Goal: Connect with others: Connect with other users

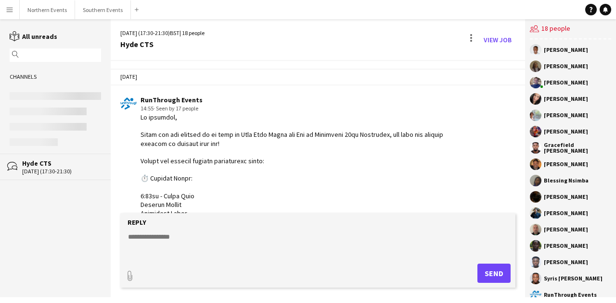
scroll to position [1171, 0]
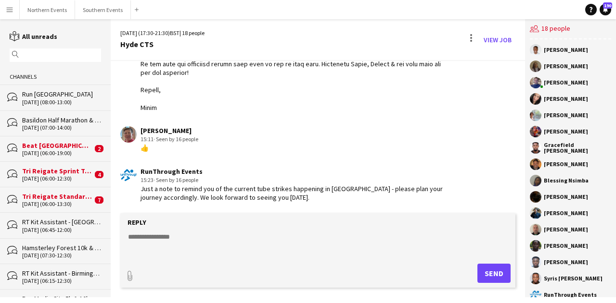
click at [206, 138] on div "Karen King 15:11 · Seen by 16 people 👍" at bounding box center [285, 139] width 331 height 26
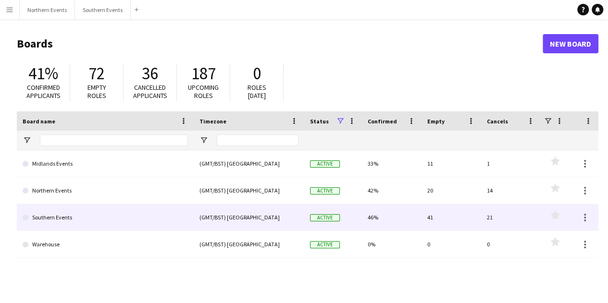
click at [96, 209] on link "Southern Events" at bounding box center [105, 217] width 165 height 27
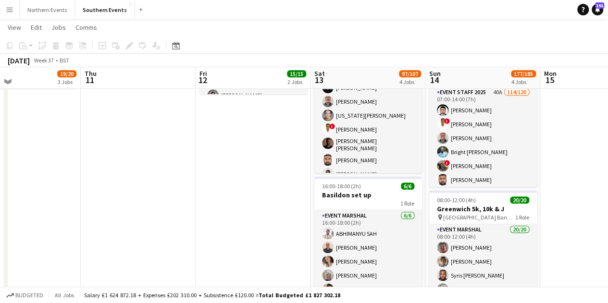
scroll to position [319, 0]
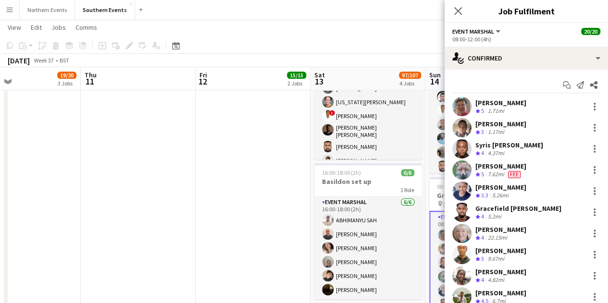
scroll to position [0, 0]
click at [454, 9] on icon "Close pop-in" at bounding box center [458, 10] width 9 height 9
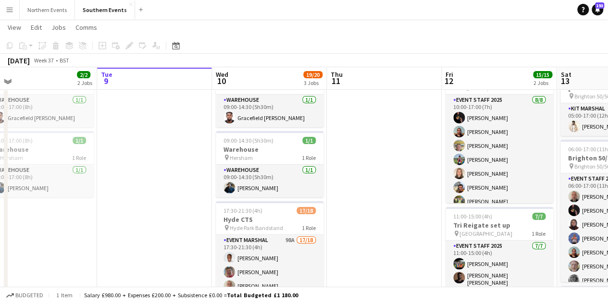
scroll to position [50, 0]
click at [273, 212] on div "17:30-21:30 (4h) 17/18" at bounding box center [270, 211] width 108 height 7
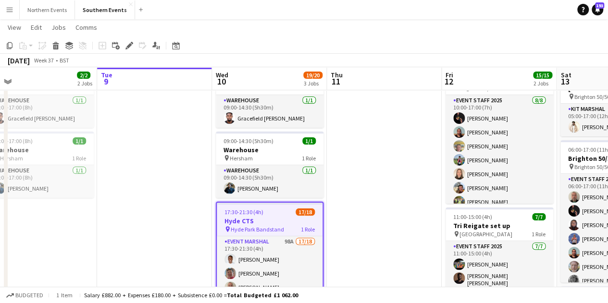
click at [268, 235] on app-job-card "17:30-21:30 (4h) 17/18 Hyde CTS pin Hyde Park Bandstand 1 Role Event Marshal 98…" at bounding box center [270, 273] width 108 height 142
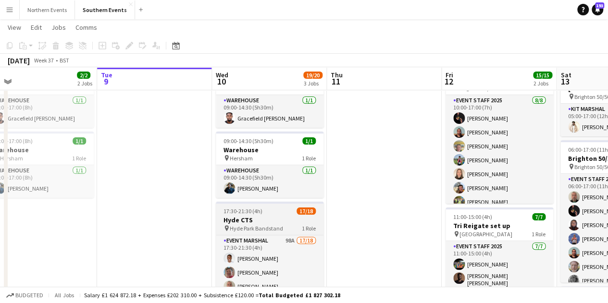
click at [276, 209] on div "17:30-21:30 (4h) 17/18" at bounding box center [270, 211] width 108 height 7
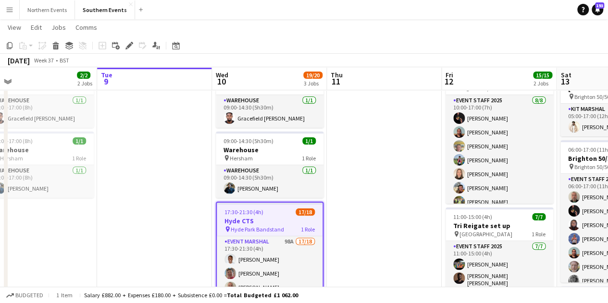
scroll to position [88, 0]
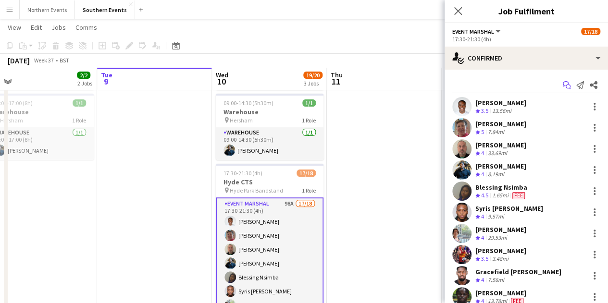
click at [563, 82] on icon "Start chat" at bounding box center [567, 85] width 8 height 8
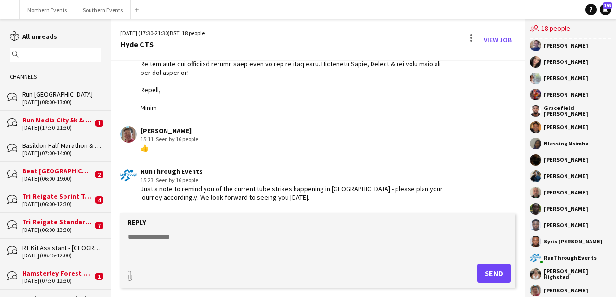
scroll to position [45, 0]
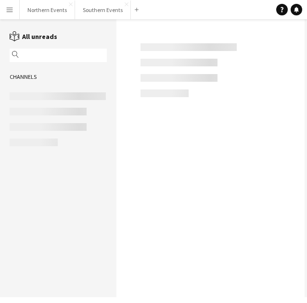
click at [11, 9] on app-icon "Menu" at bounding box center [10, 10] width 8 height 8
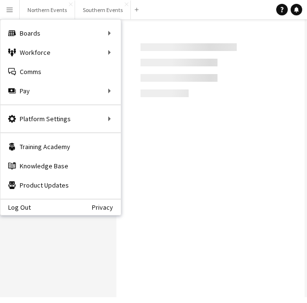
click at [11, 9] on app-icon "Menu" at bounding box center [10, 10] width 8 height 8
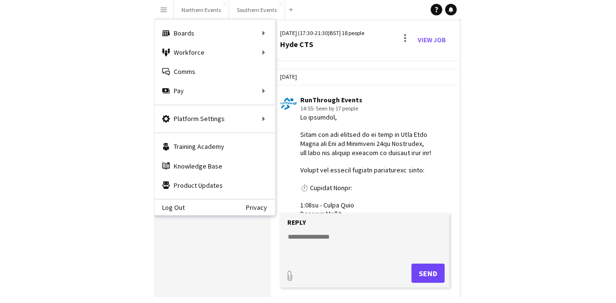
scroll to position [1601, 0]
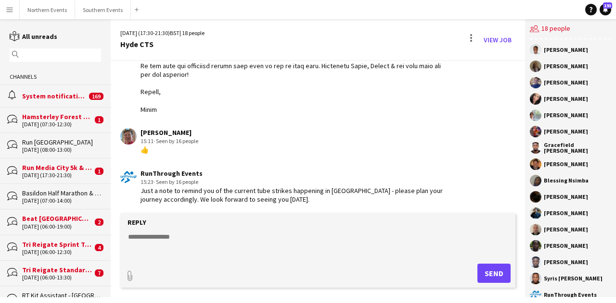
scroll to position [1171, 0]
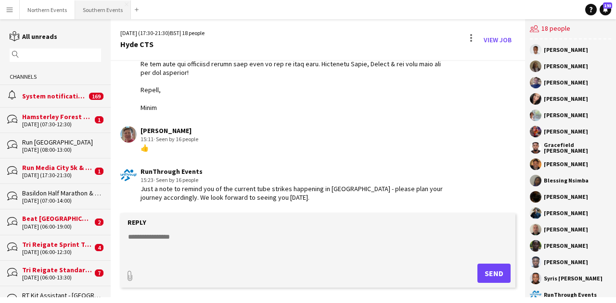
click at [79, 12] on button "Southern Events Close" at bounding box center [103, 9] width 56 height 19
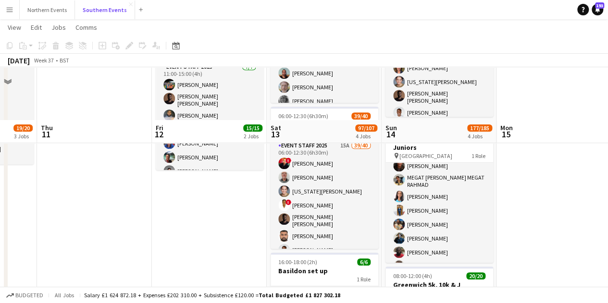
scroll to position [372, 0]
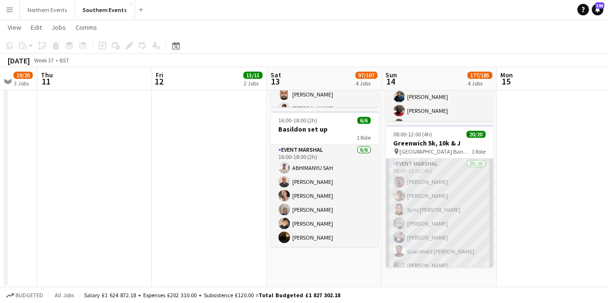
click at [306, 201] on app-card-role "Event Marshal 20/20 08:00-12:00 (4h) [PERSON_NAME] [PERSON_NAME] Syris [PERSON_…" at bounding box center [440, 308] width 108 height 298
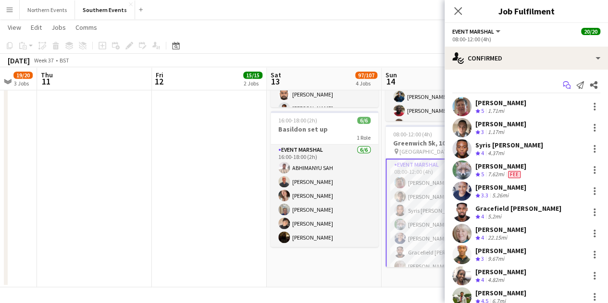
click at [306, 87] on icon "Start chat" at bounding box center [567, 85] width 8 height 8
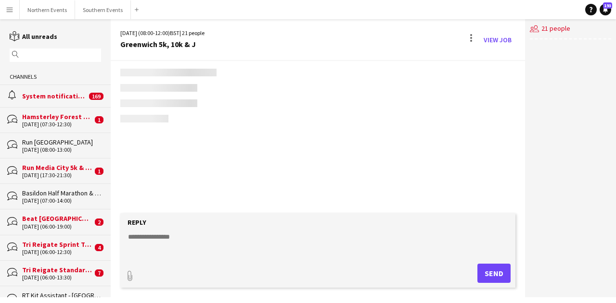
scroll to position [1446, 0]
